Goal: Task Accomplishment & Management: Manage account settings

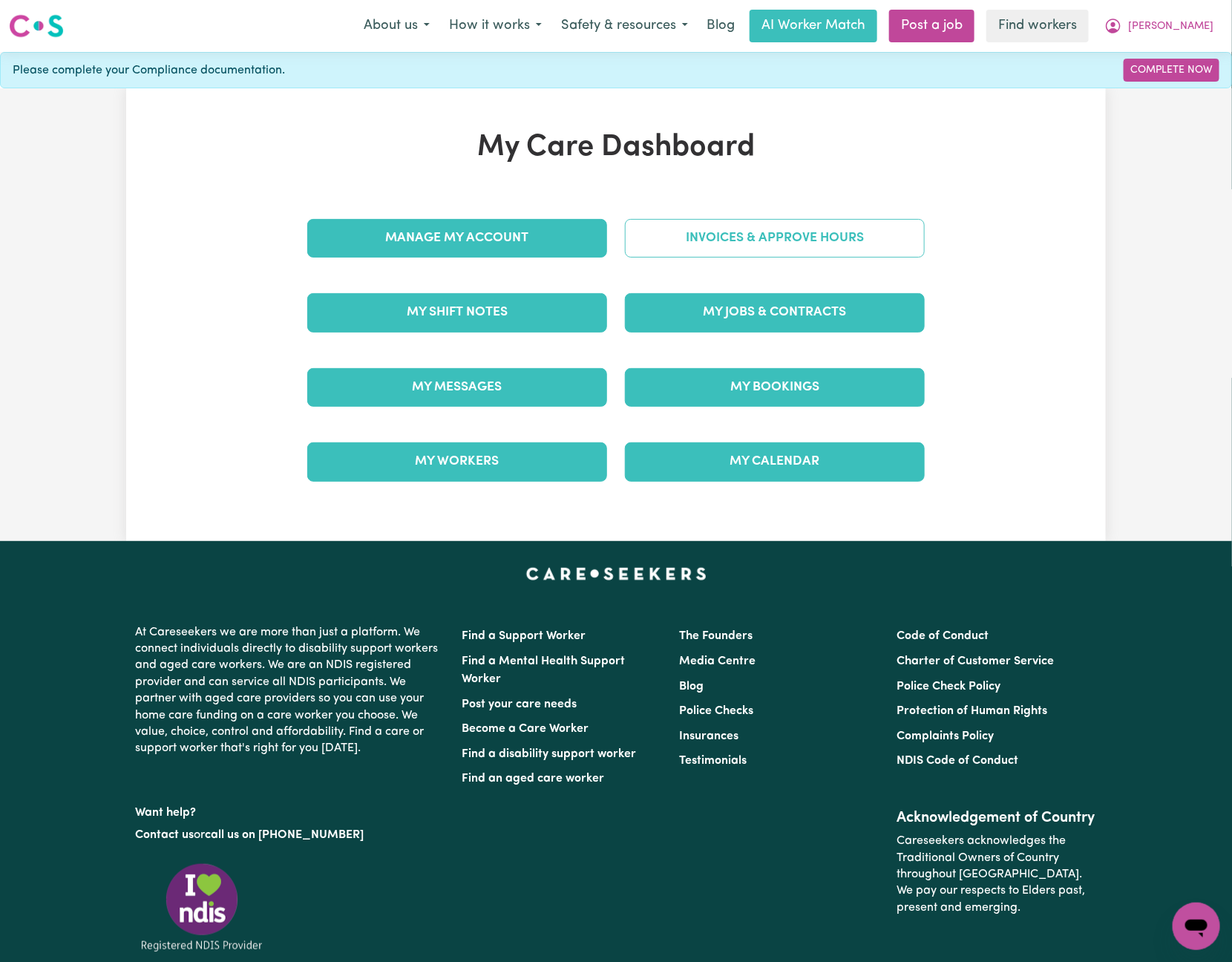
click at [799, 263] on div "Invoices & Approve Hours" at bounding box center [774, 238] width 318 height 74
click at [806, 241] on link "Invoices & Approve Hours" at bounding box center [774, 238] width 300 height 38
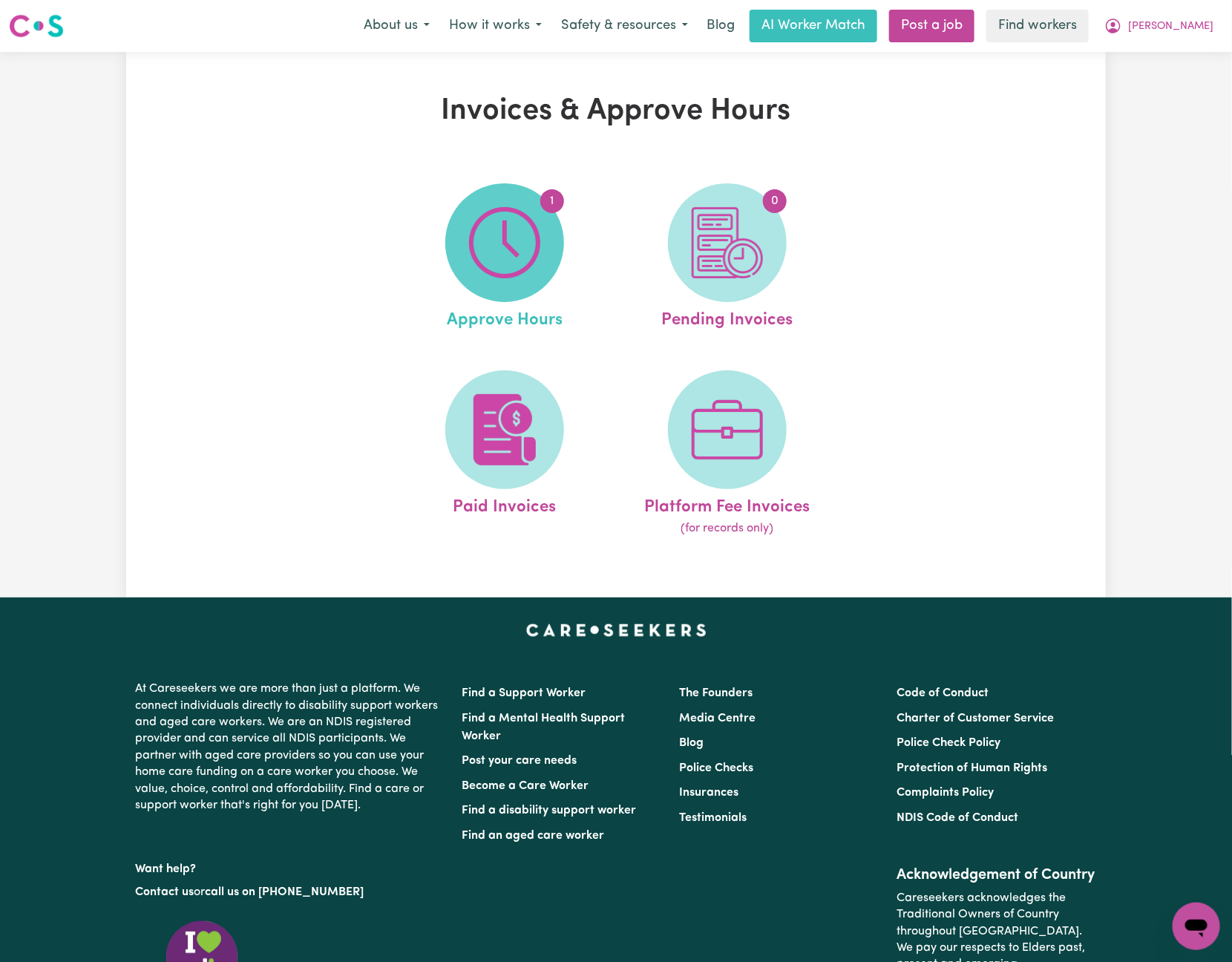
click at [539, 250] on img at bounding box center [504, 243] width 71 height 71
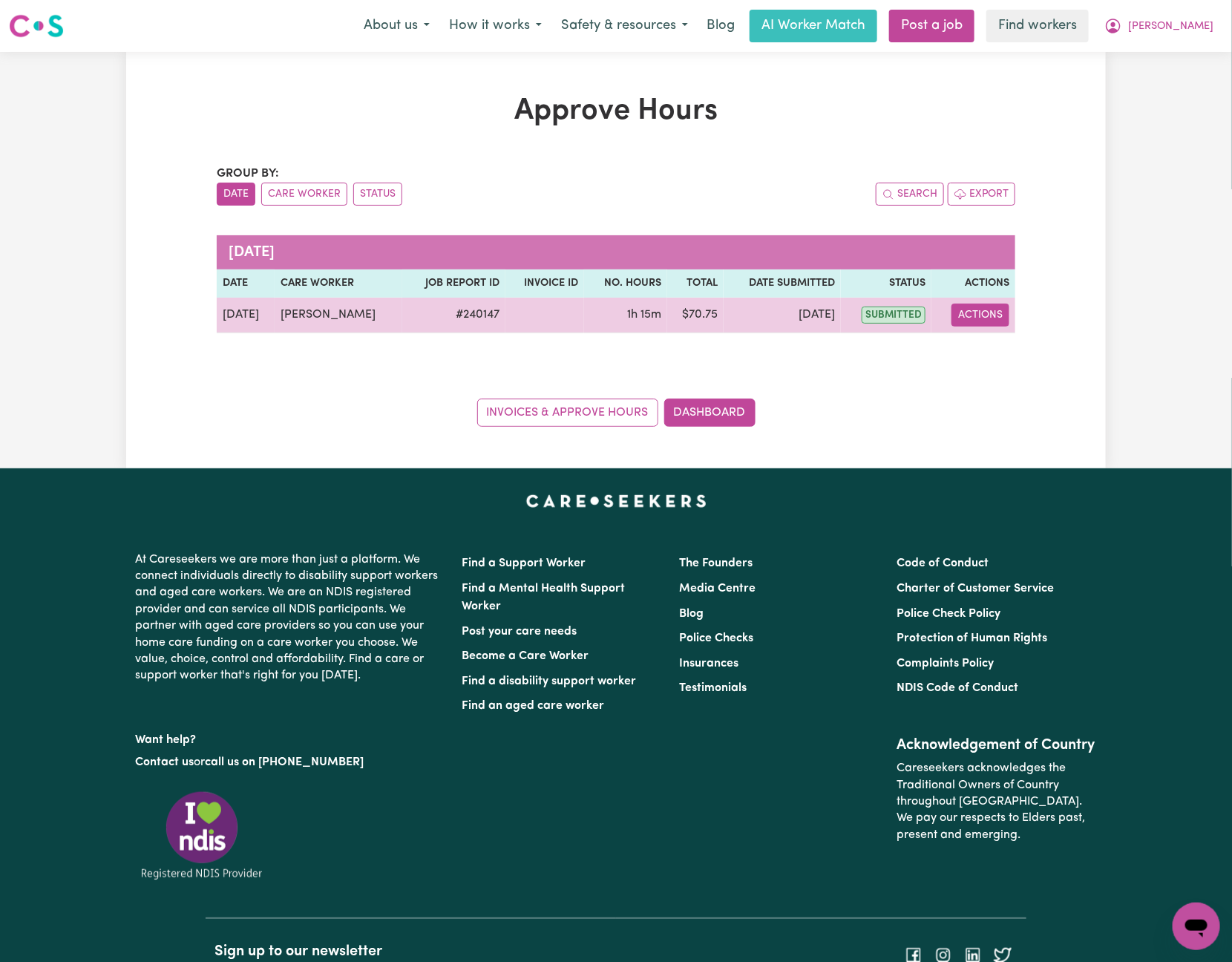
click at [983, 319] on button "Actions" at bounding box center [979, 314] width 58 height 23
click at [1020, 356] on link "View Job Report" at bounding box center [1016, 350] width 127 height 29
select select "pm"
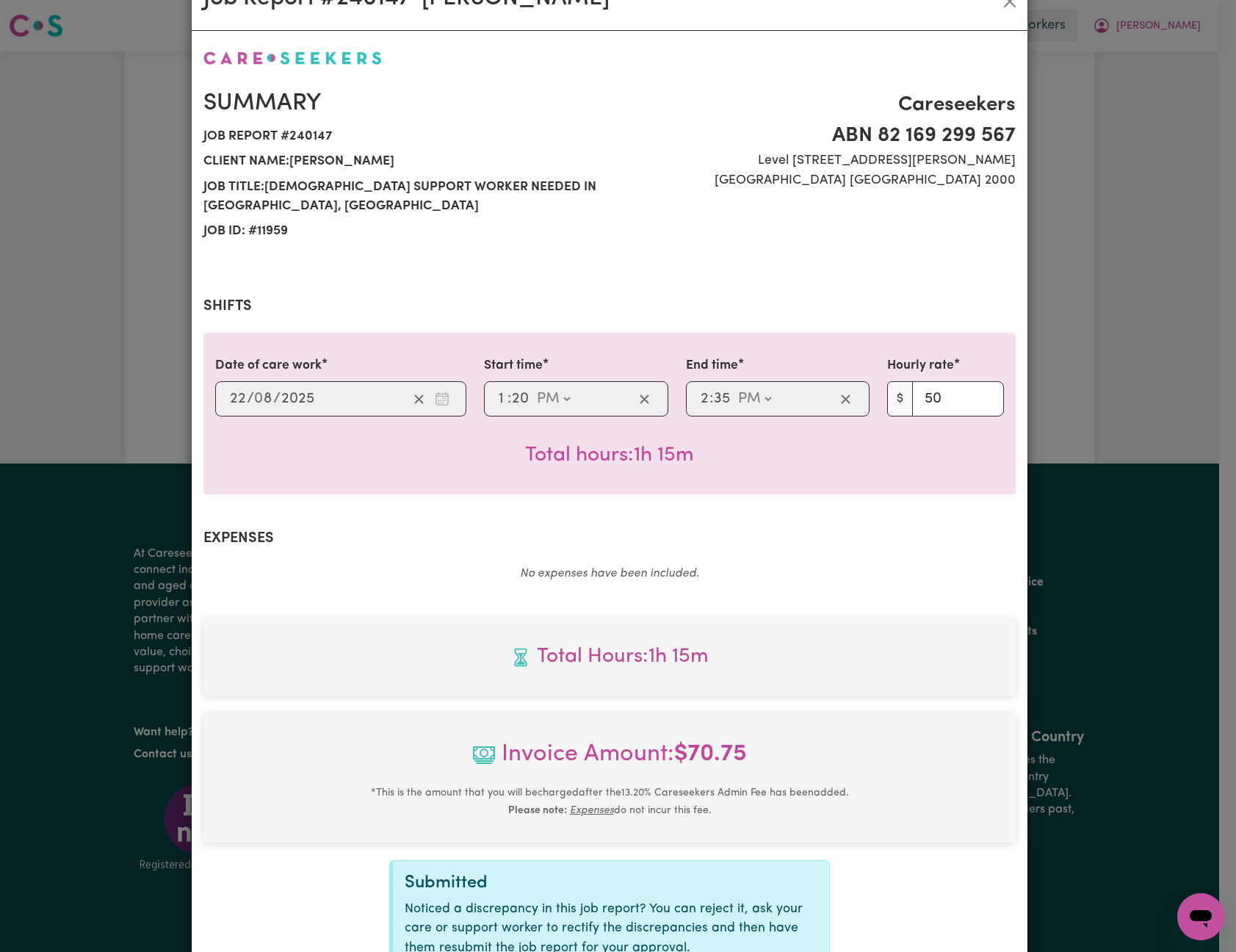
scroll to position [203, 0]
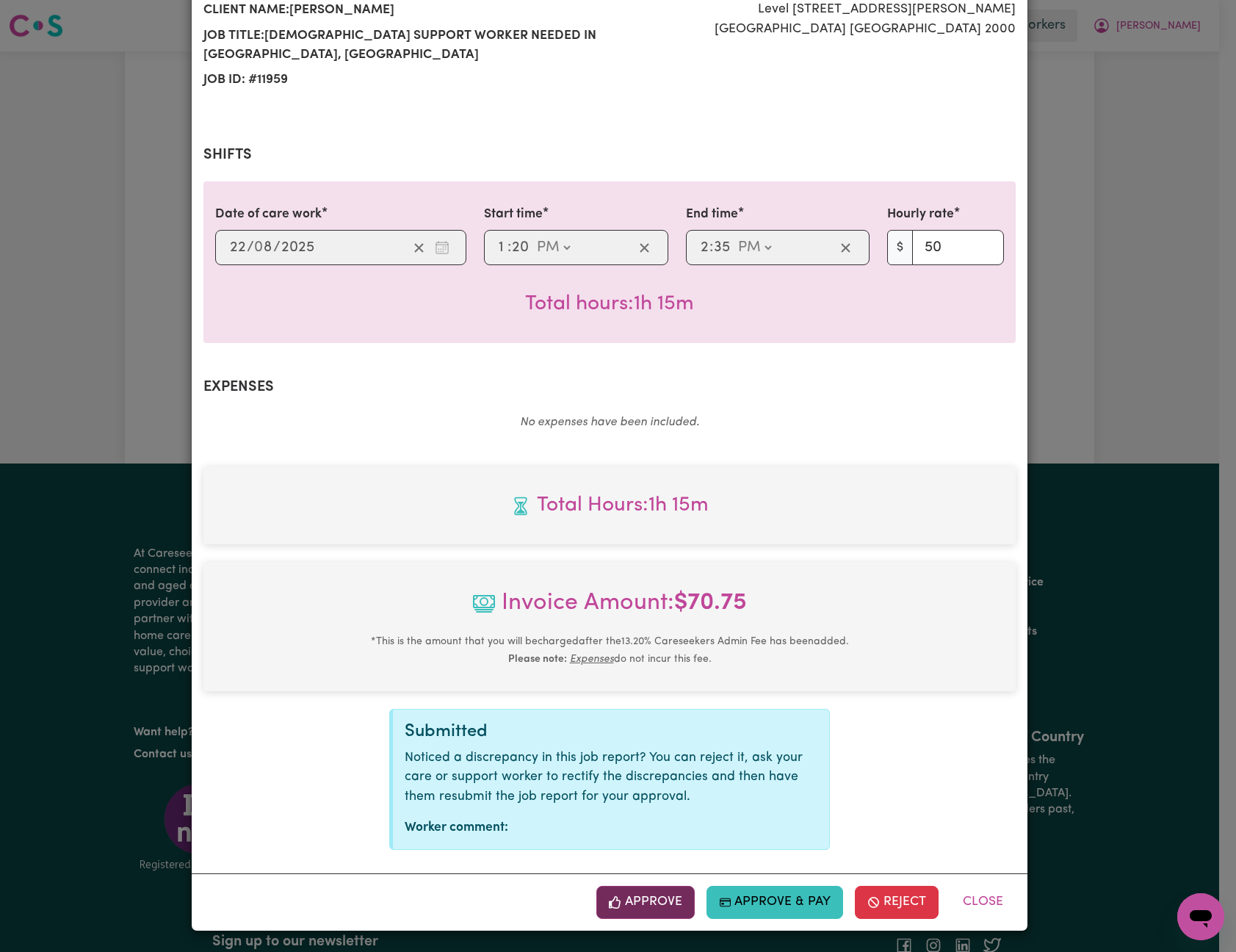
click at [650, 914] on button "Approve" at bounding box center [646, 902] width 99 height 33
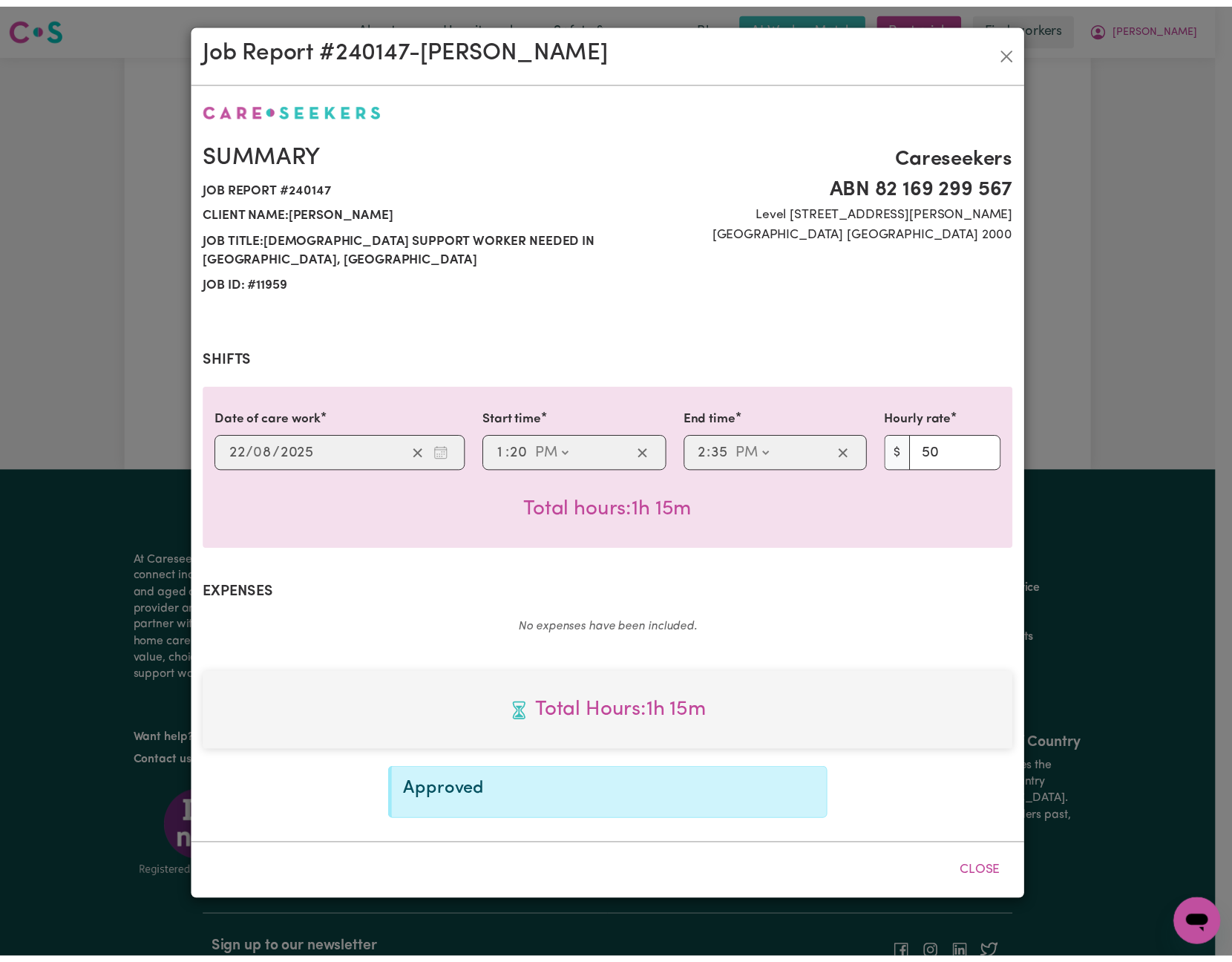
scroll to position [0, 0]
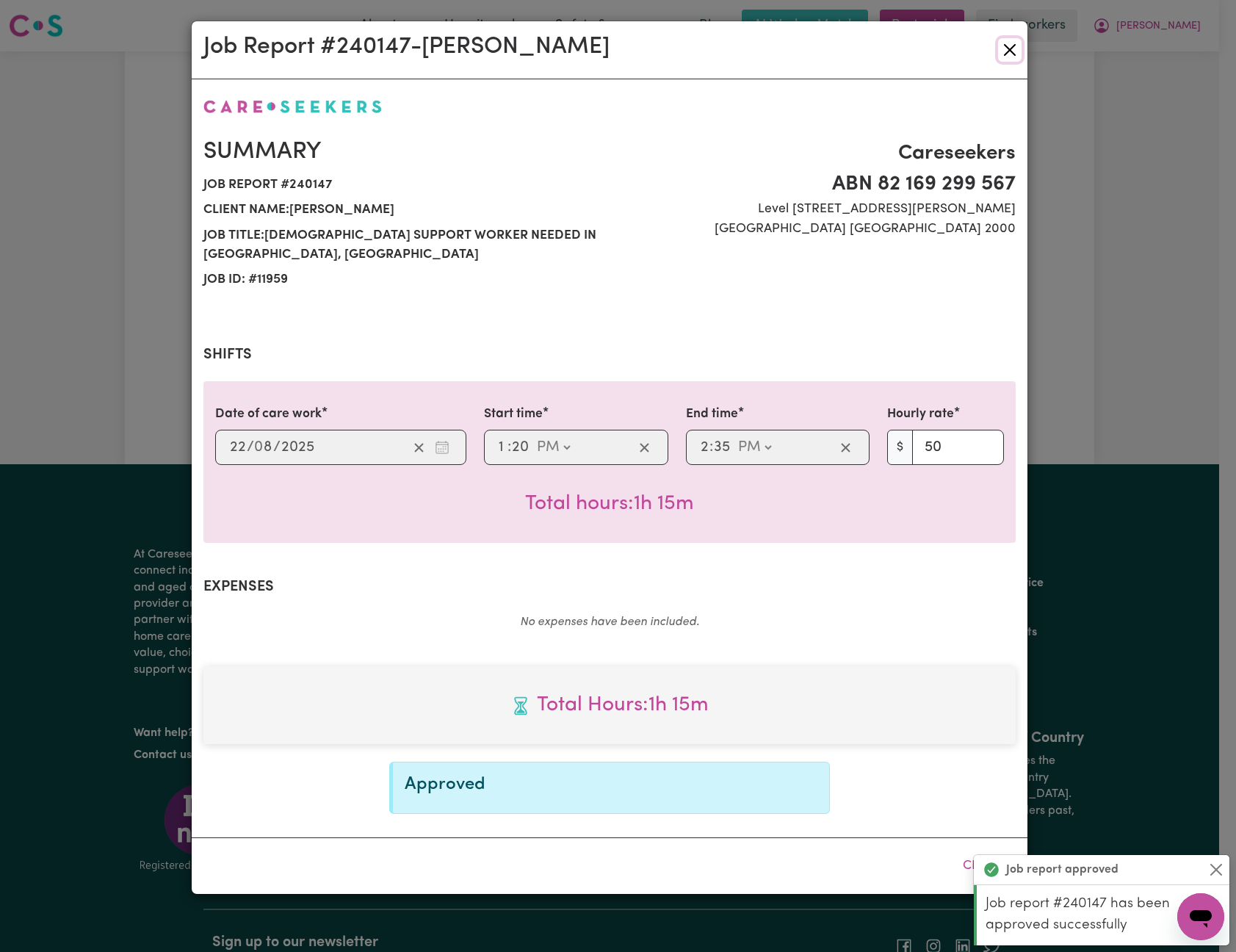
click at [1014, 55] on button "Close" at bounding box center [1010, 50] width 24 height 24
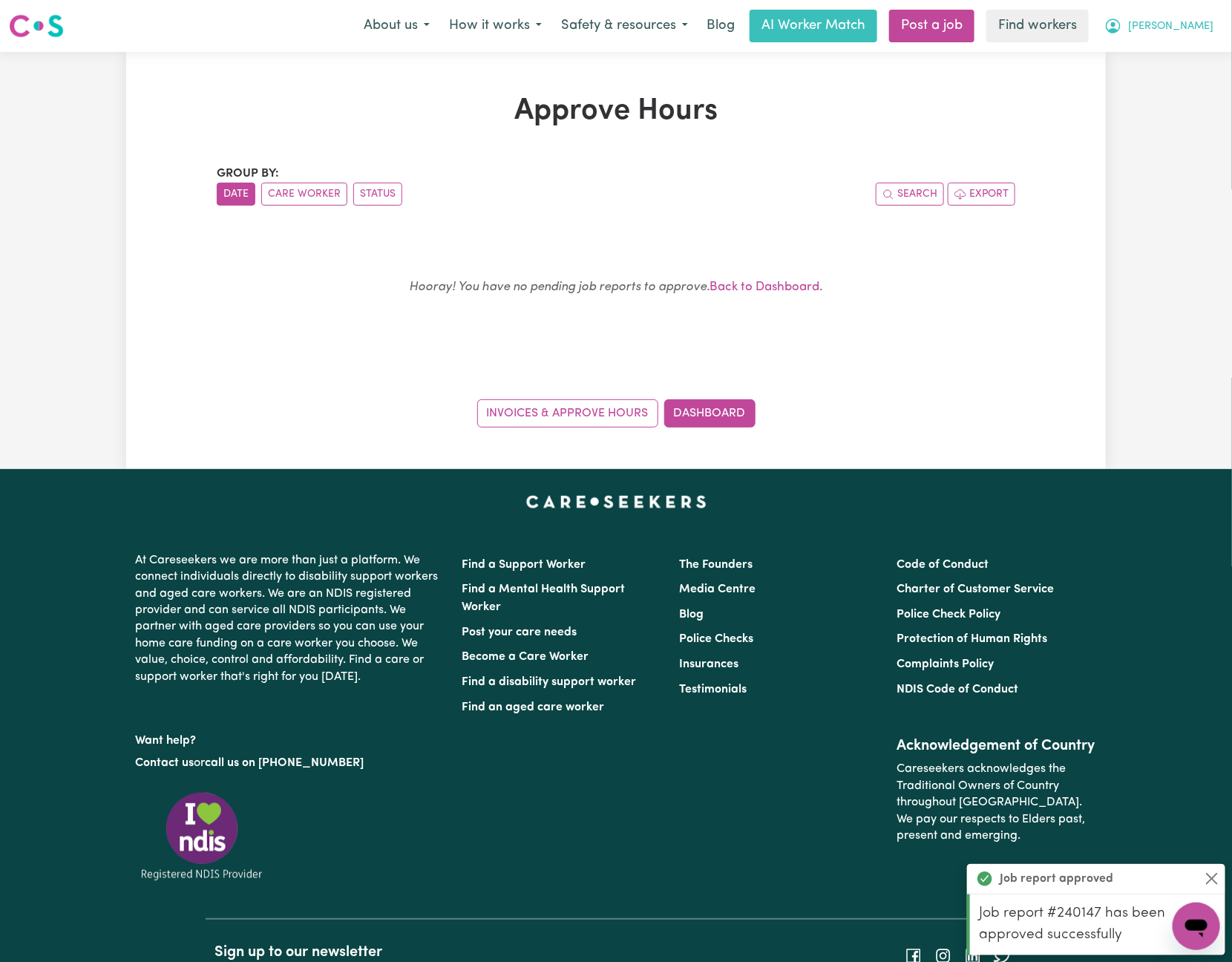
click at [1203, 26] on span "[PERSON_NAME]" at bounding box center [1170, 26] width 85 height 16
click at [1191, 58] on link "My Dashboard" at bounding box center [1164, 58] width 117 height 28
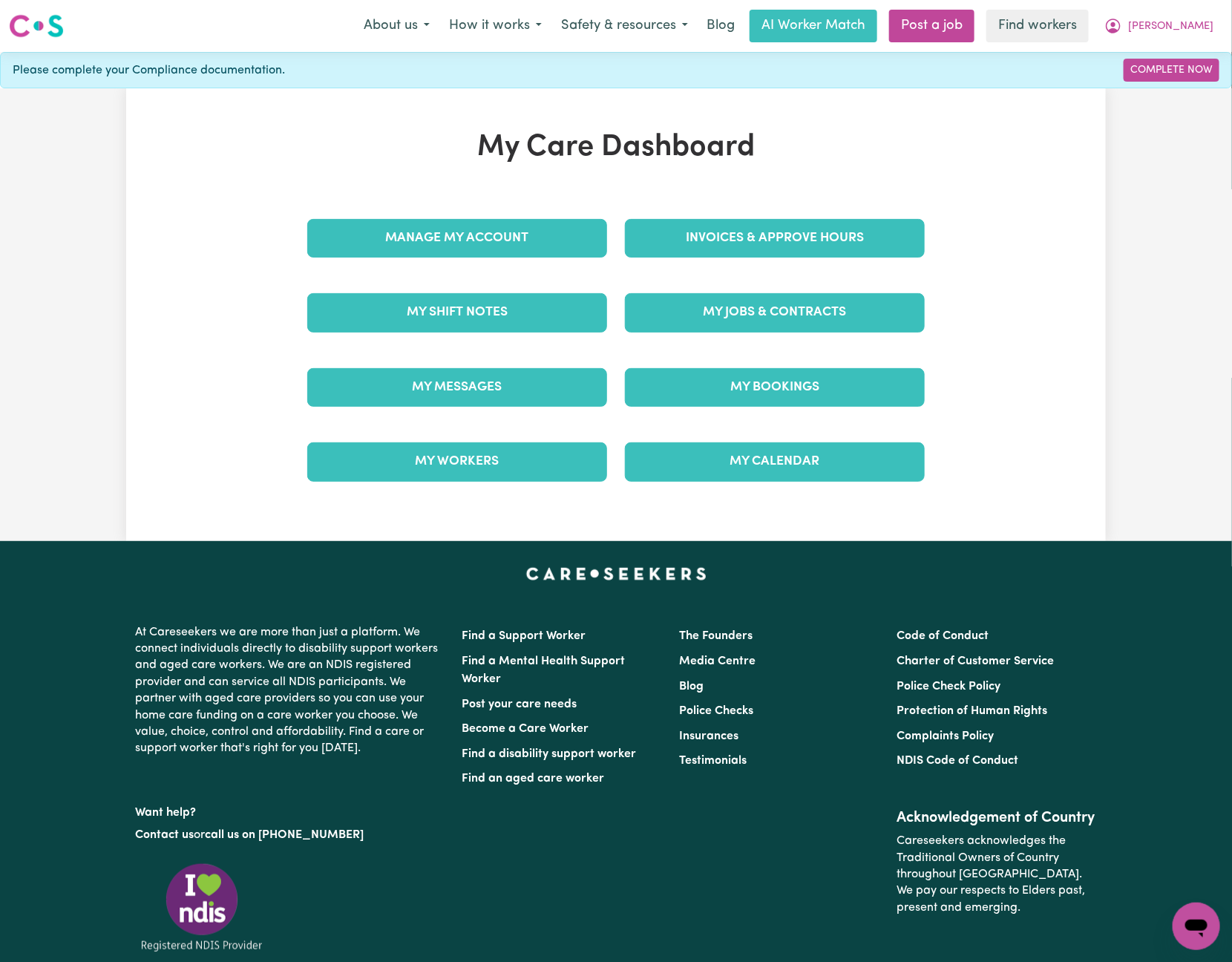
click at [822, 218] on div "Invoices & Approve Hours" at bounding box center [774, 238] width 318 height 74
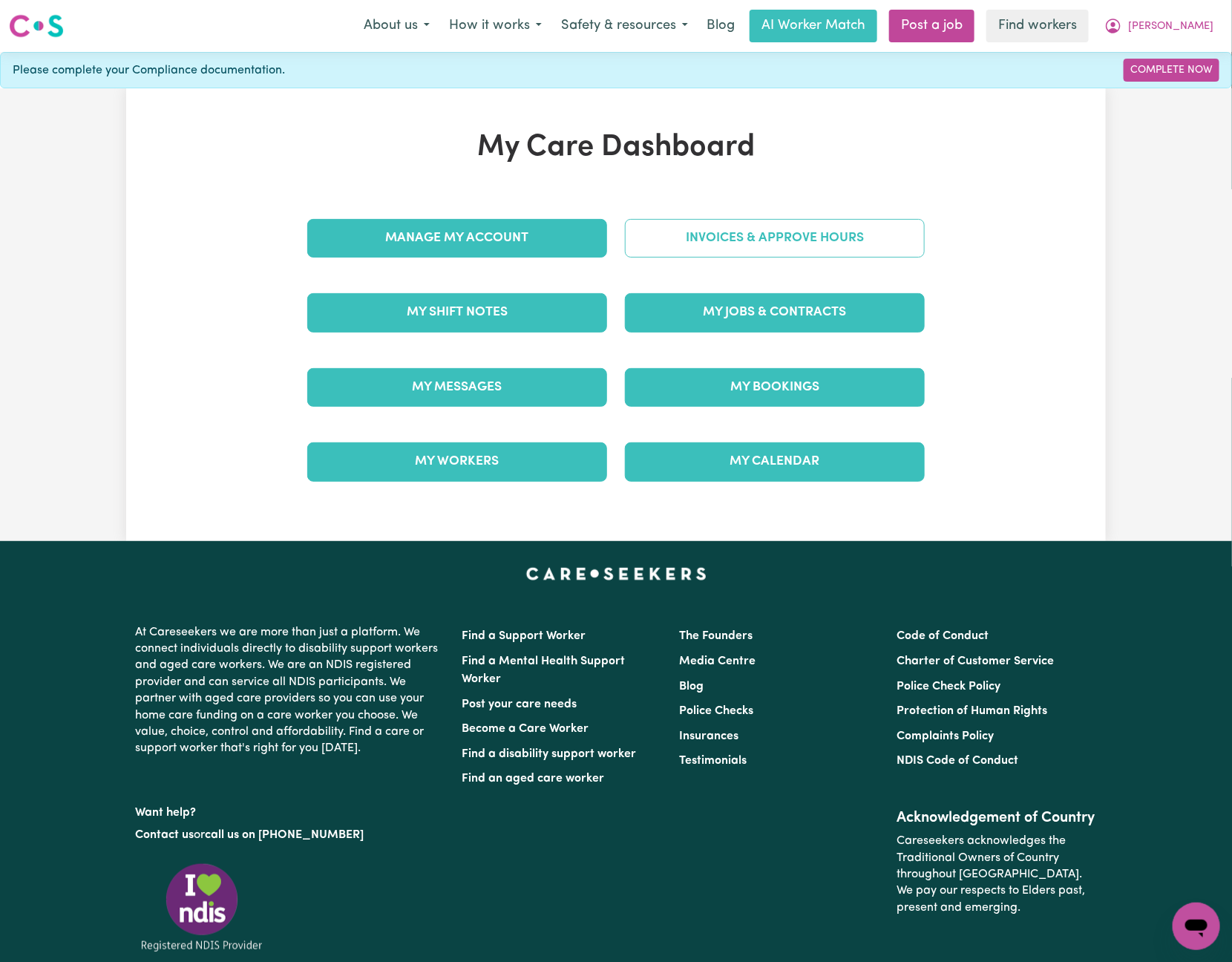
click at [860, 258] on link "Invoices & Approve Hours" at bounding box center [774, 238] width 300 height 38
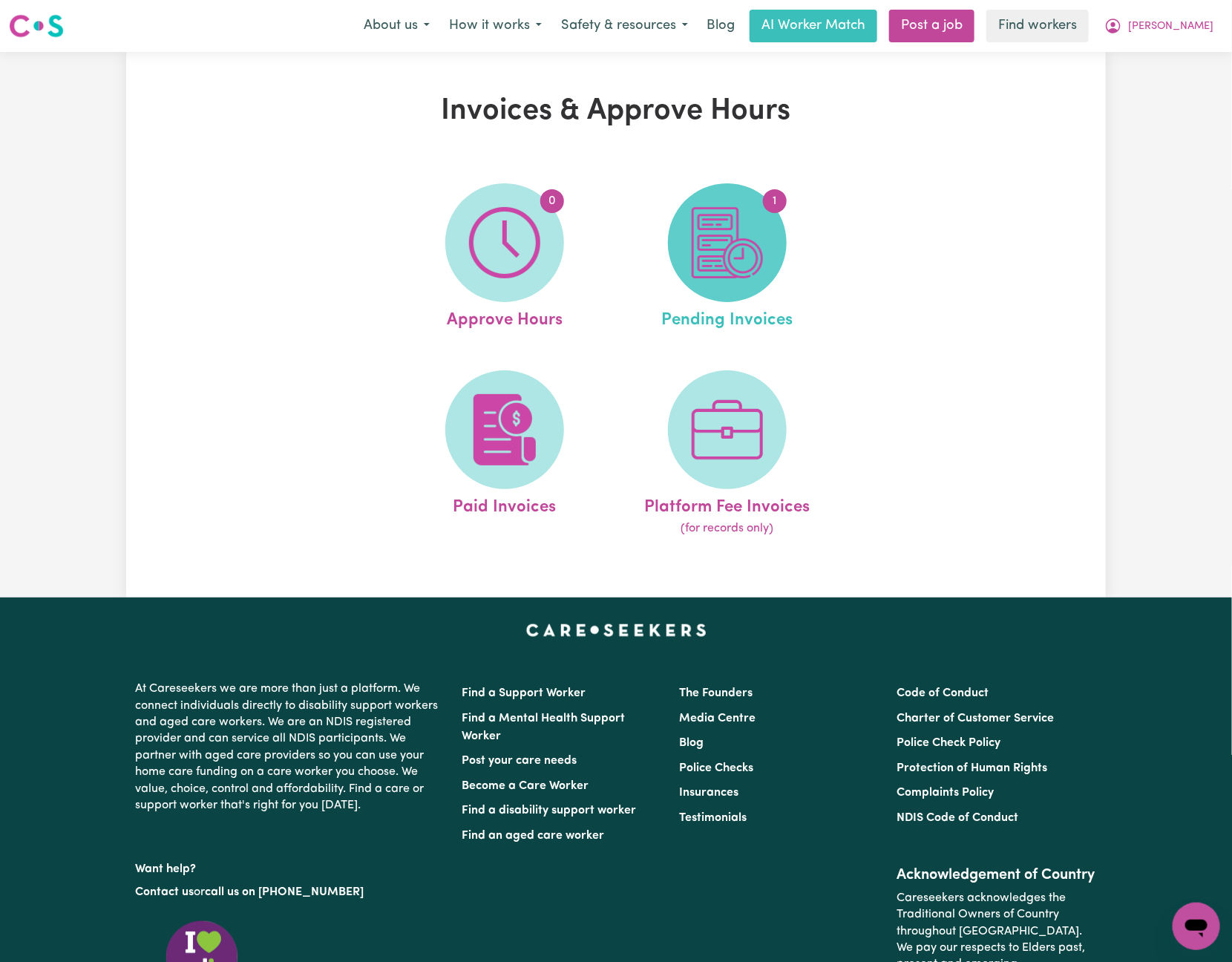
click at [753, 271] on img at bounding box center [727, 243] width 71 height 71
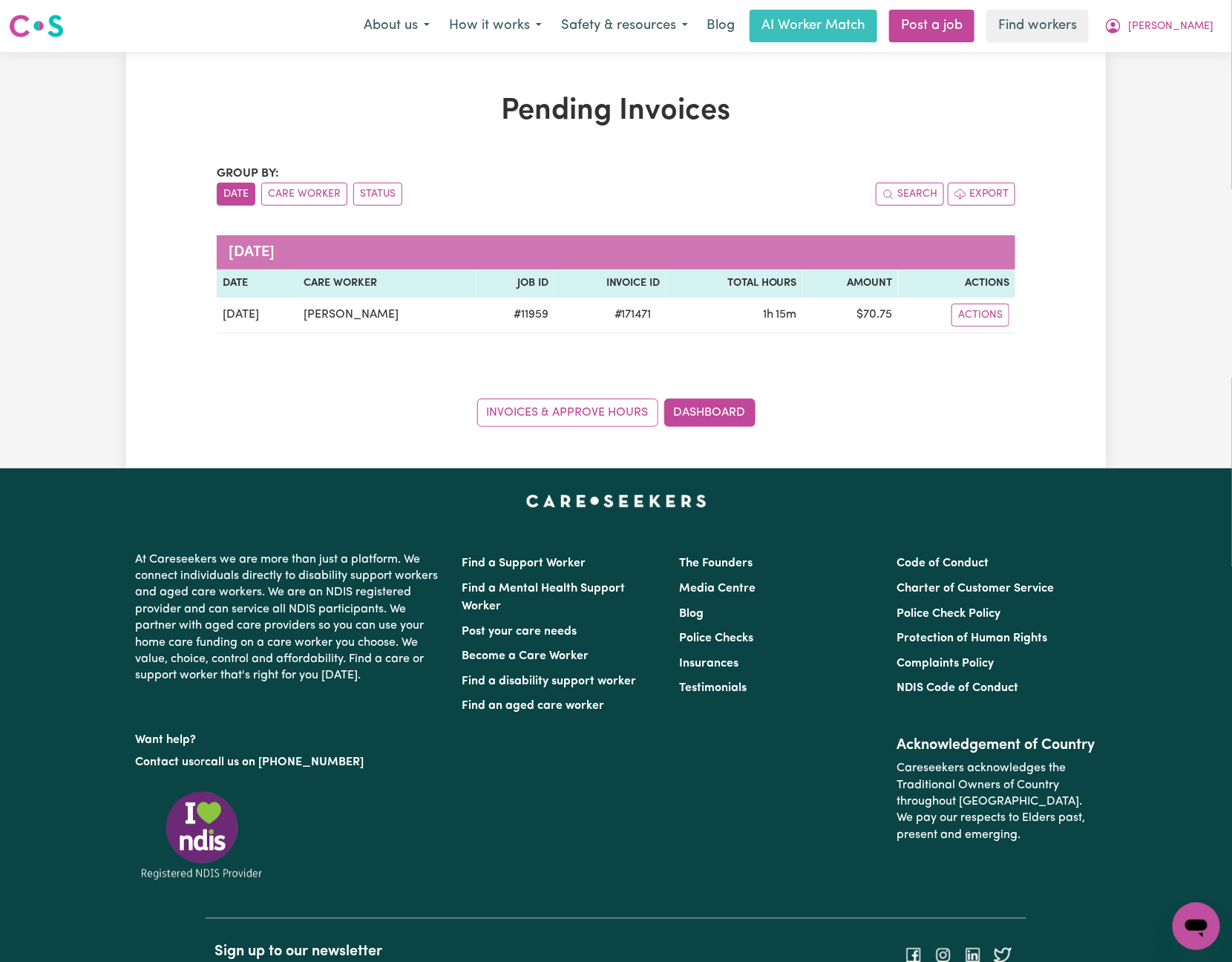
drag, startPoint x: 427, startPoint y: 359, endPoint x: 613, endPoint y: 353, distance: 186.1
click at [437, 359] on div "Group by: Date Care Worker Status Search Export [DATE] Date Care Worker Job ID …" at bounding box center [616, 295] width 798 height 262
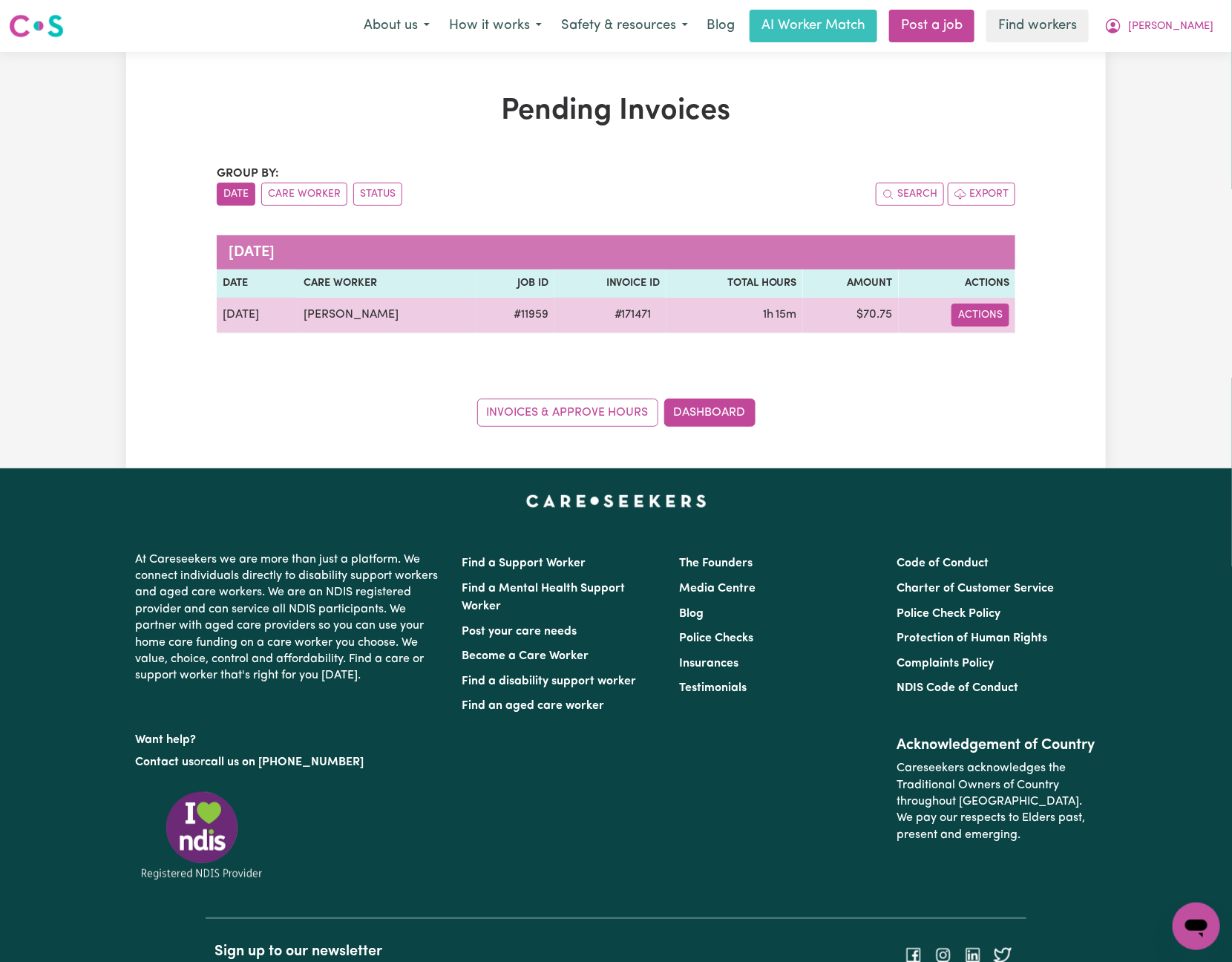
click at [993, 323] on button "Actions" at bounding box center [979, 314] width 58 height 23
click at [997, 353] on link "Download Invoice" at bounding box center [1024, 350] width 136 height 29
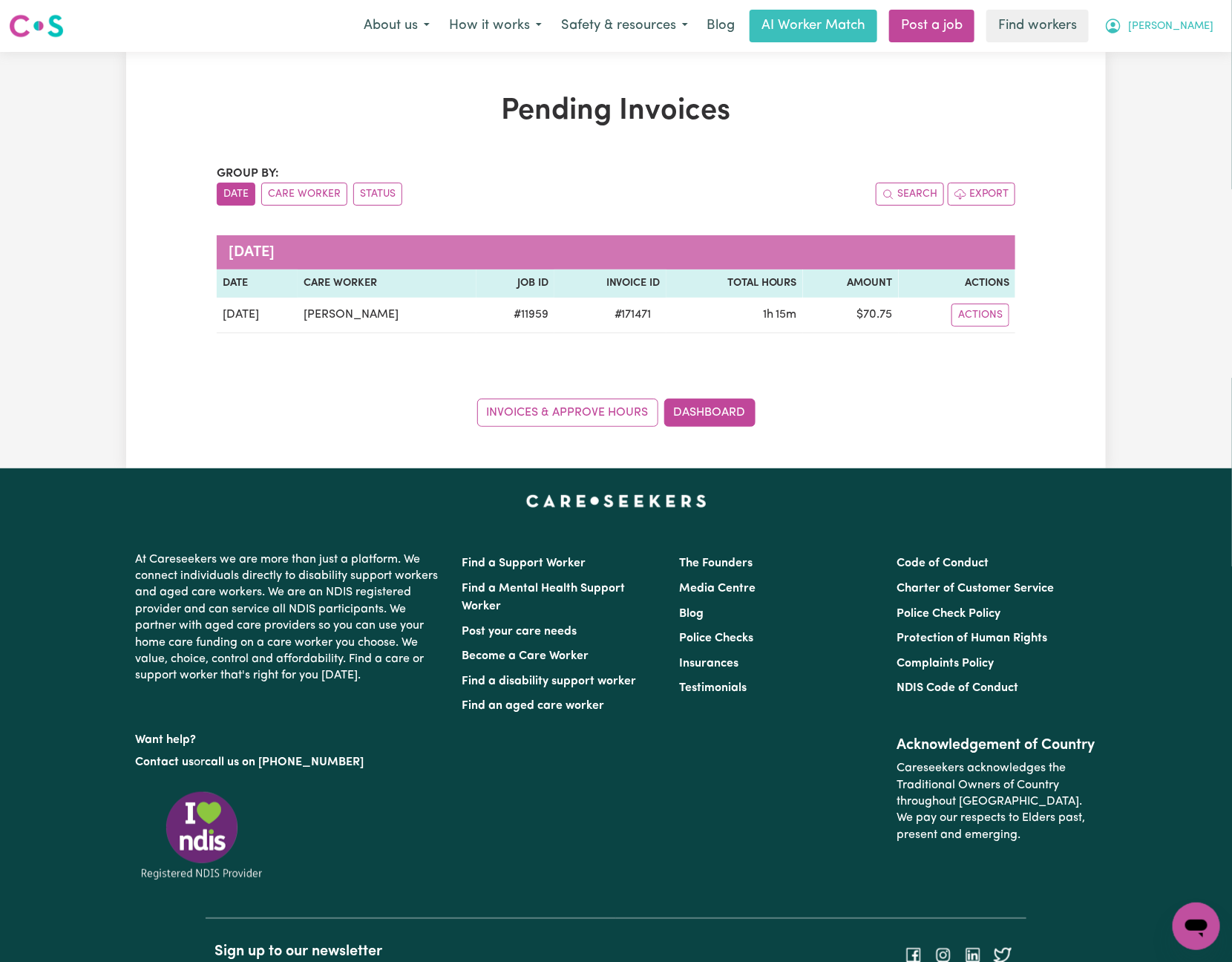
click at [1186, 20] on button "[PERSON_NAME]" at bounding box center [1158, 26] width 129 height 31
click at [1197, 92] on link "Logout" at bounding box center [1164, 85] width 117 height 28
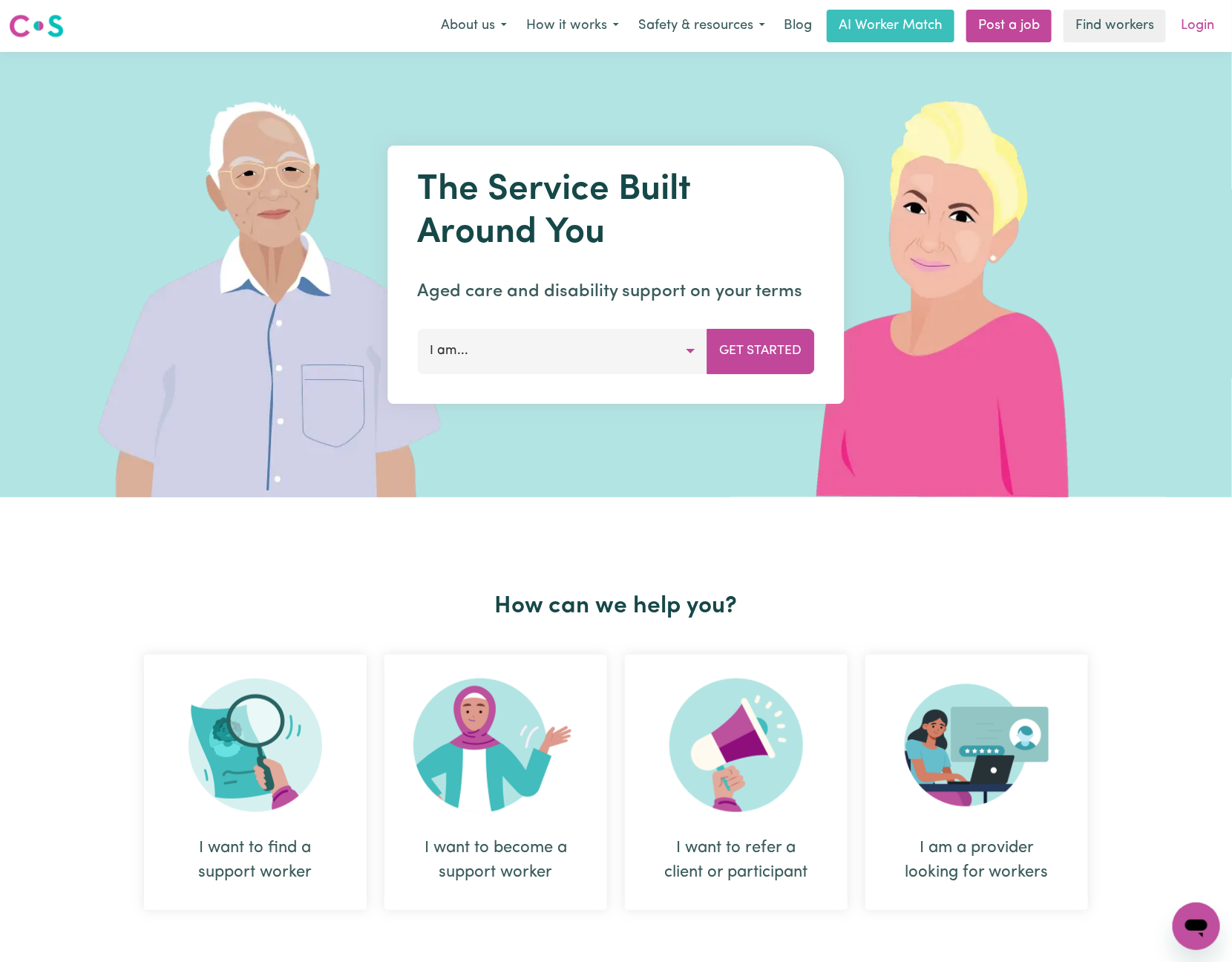
click at [1208, 22] on link "Login" at bounding box center [1197, 26] width 51 height 33
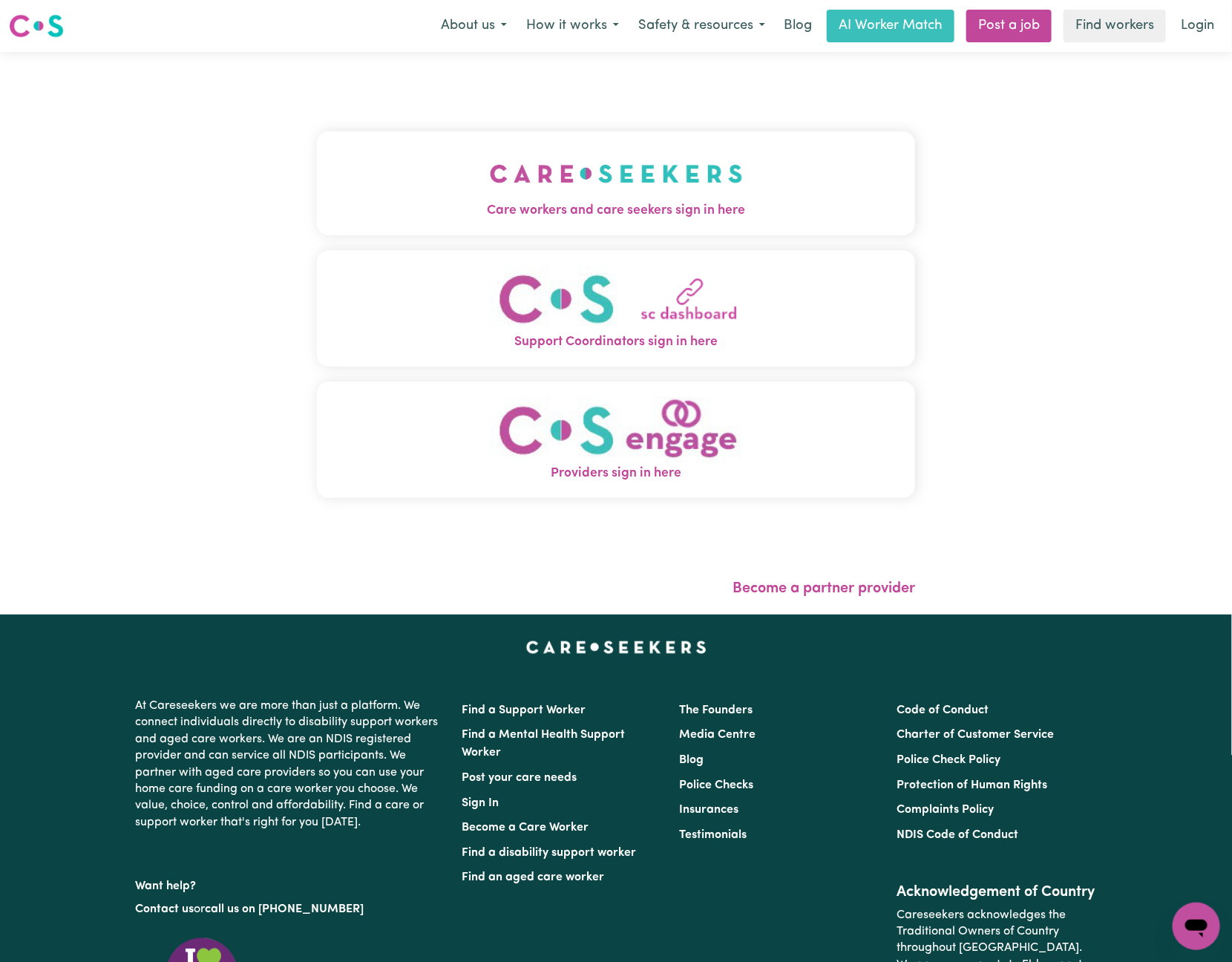
click at [540, 198] on img "Care workers and care seekers sign in here" at bounding box center [616, 174] width 253 height 55
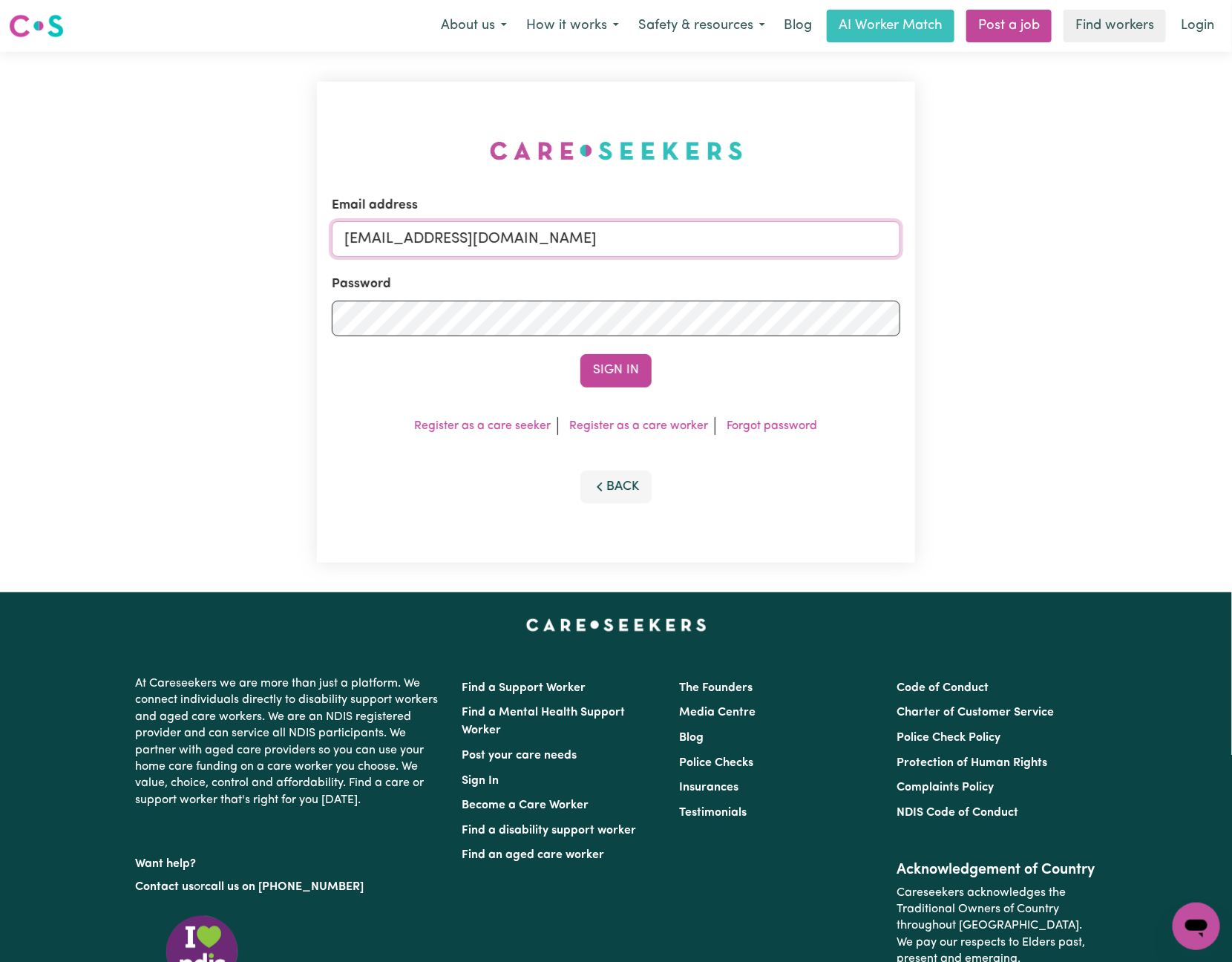
drag, startPoint x: 421, startPoint y: 237, endPoint x: 1042, endPoint y: 227, distance: 621.1
click at [1042, 227] on div "Email address [EMAIL_ADDRESS][DOMAIN_NAME] Password Sign In Register as a care …" at bounding box center [616, 322] width 1232 height 540
paste input "LindaByronINC"
type input "[EMAIL_ADDRESS][DOMAIN_NAME]"
click at [580, 354] on button "Sign In" at bounding box center [616, 371] width 71 height 33
